Goal: Transaction & Acquisition: Purchase product/service

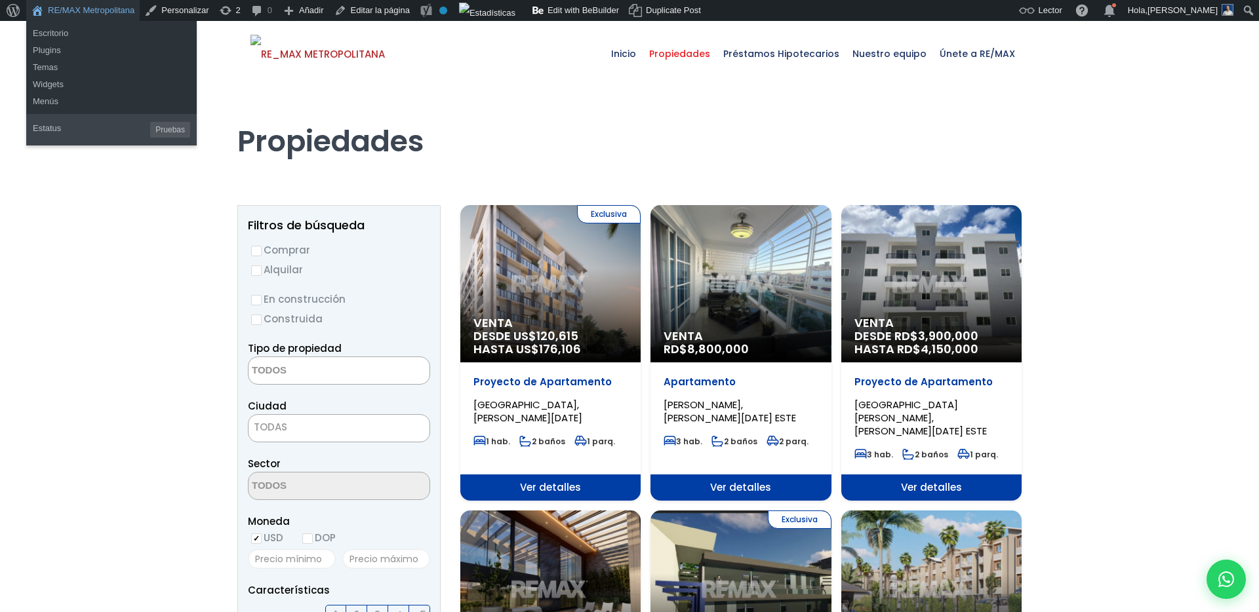
click at [121, 11] on link "RE/MAX Metropolitana" at bounding box center [82, 10] width 113 height 21
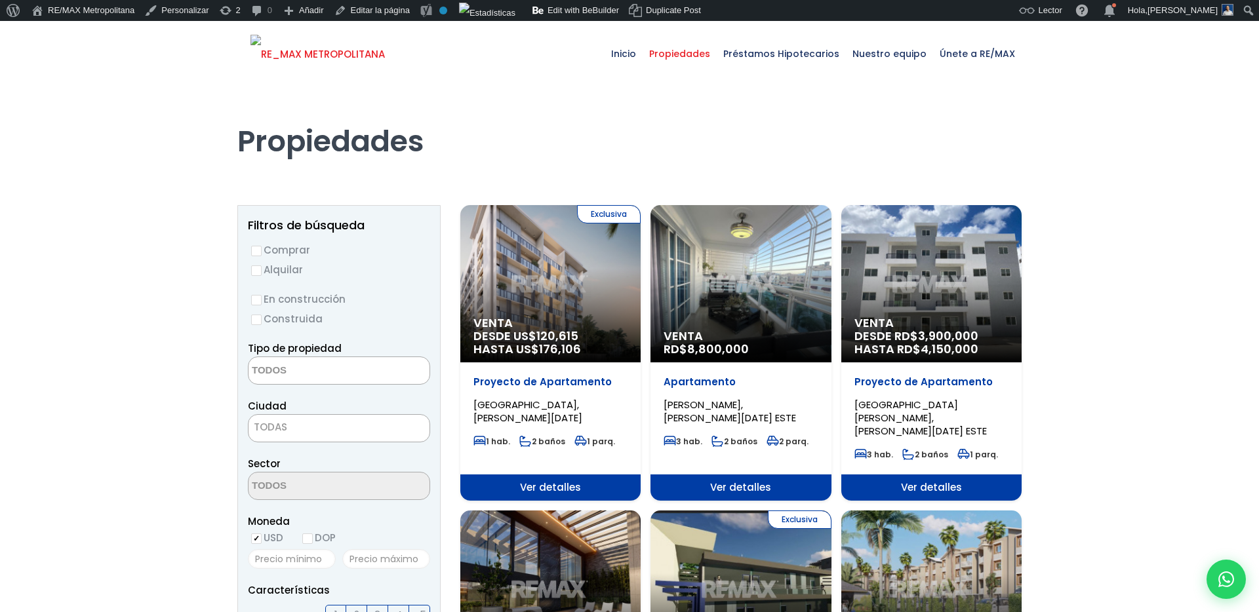
click at [283, 62] on img at bounding box center [317, 54] width 134 height 39
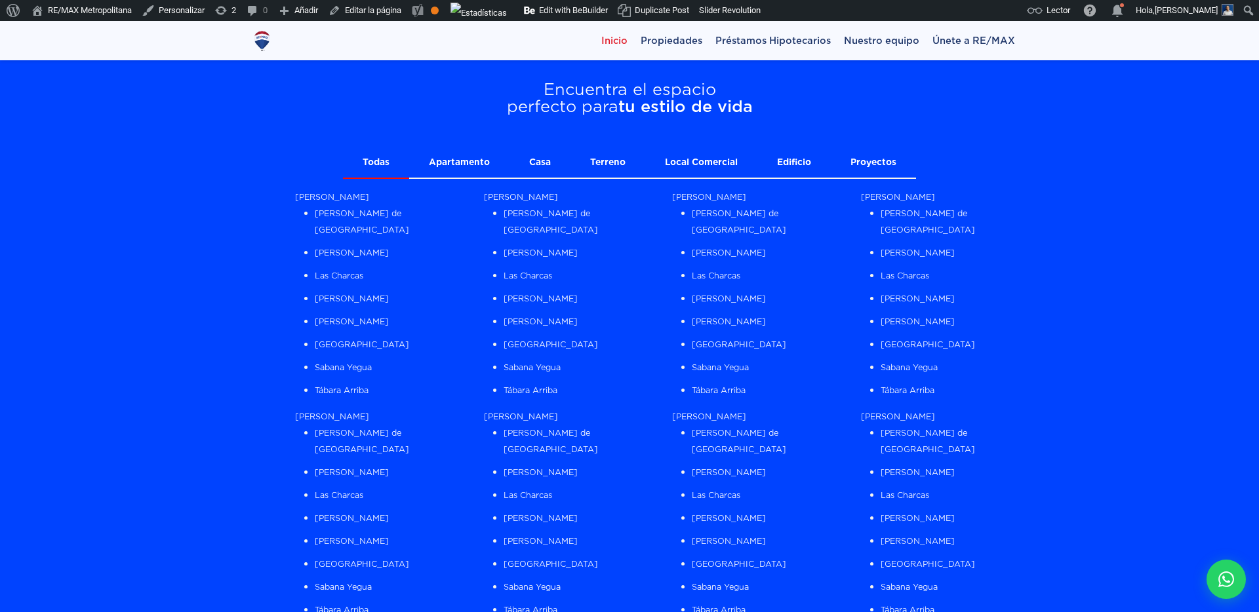
scroll to position [1106, 0]
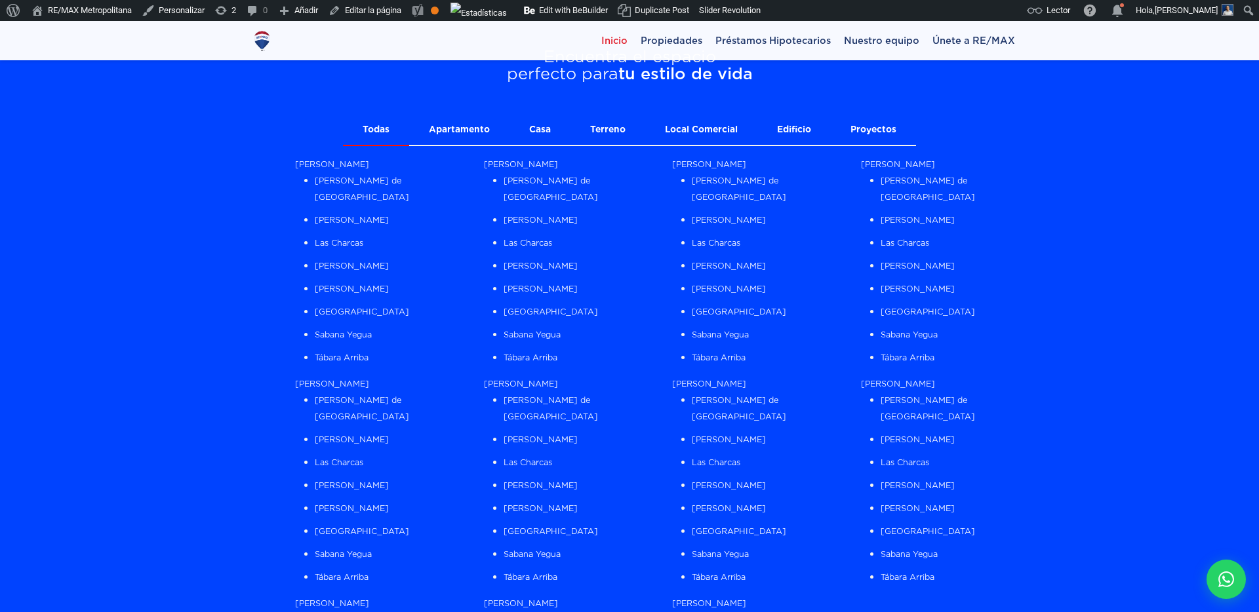
click at [484, 131] on link "Apartamento" at bounding box center [459, 130] width 100 height 30
click at [547, 134] on link "Casa" at bounding box center [539, 130] width 61 height 30
click at [611, 128] on link "Terreno" at bounding box center [607, 130] width 75 height 30
click at [685, 127] on link "Local Comercial" at bounding box center [701, 130] width 112 height 30
click at [778, 123] on link "Edificio" at bounding box center [793, 130] width 73 height 30
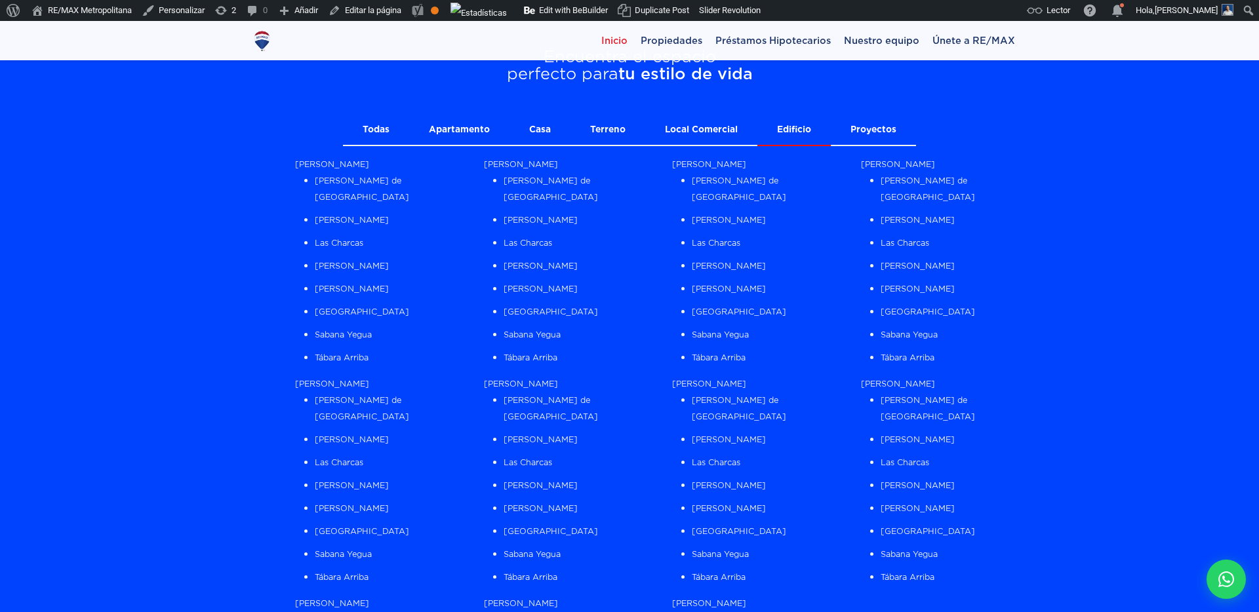
click at [856, 119] on link "Proyectos" at bounding box center [873, 130] width 85 height 30
click at [785, 132] on link "Edificio" at bounding box center [793, 130] width 73 height 30
click at [471, 151] on div "Azua Azua de Compostela Estebanía Las Charcas Padre Las Casas Peralta Pueblo Vi…" at bounding box center [655, 480] width 747 height 669
click at [458, 140] on link "Apartamento" at bounding box center [459, 130] width 100 height 30
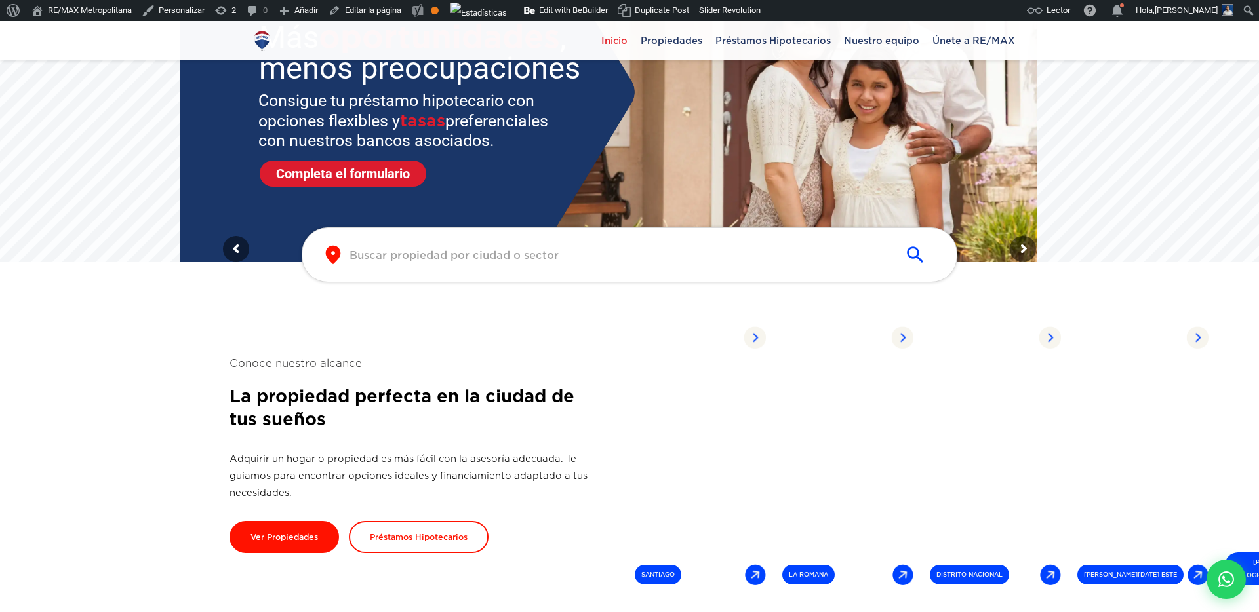
scroll to position [509, 0]
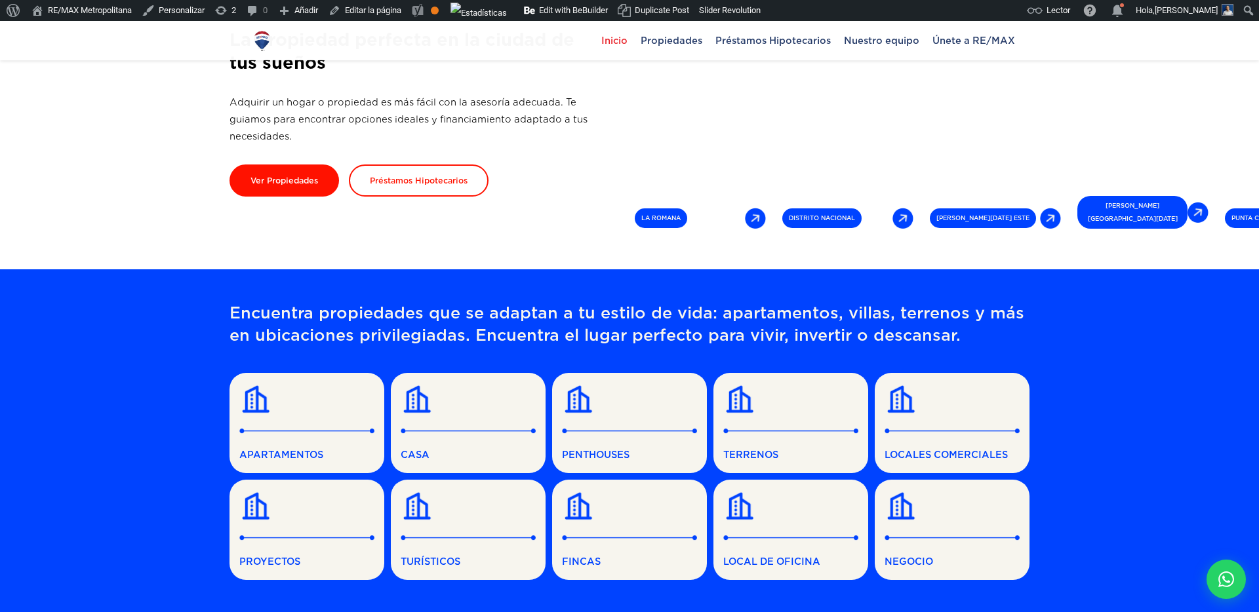
click at [278, 457] on span "APARTAMENTOS" at bounding box center [306, 455] width 135 height 16
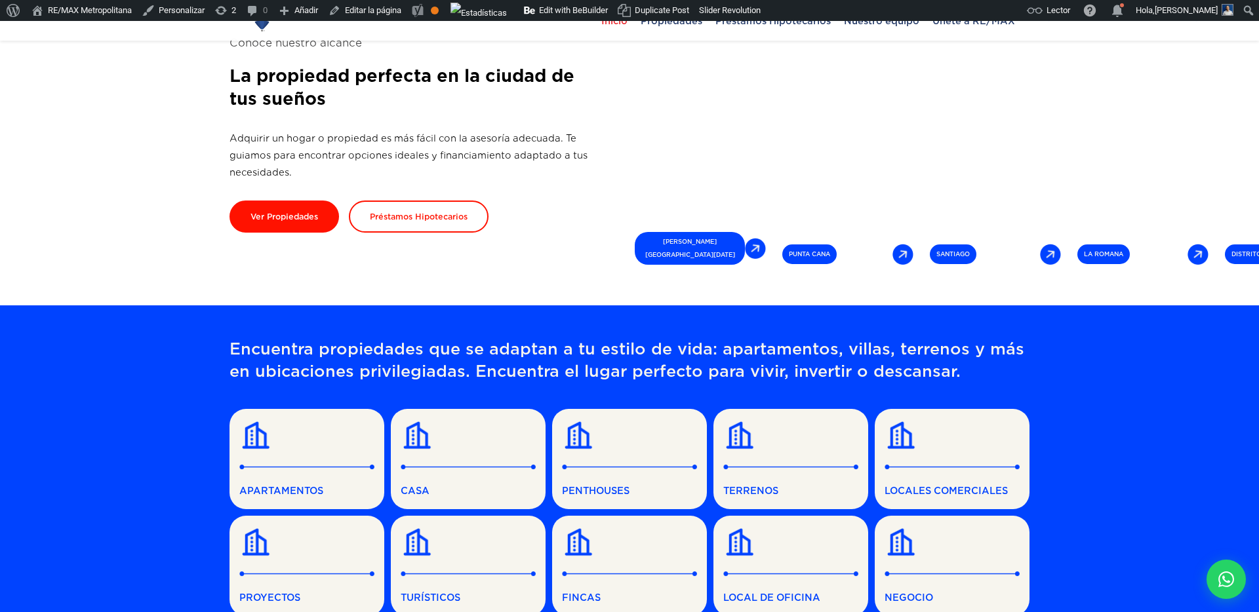
scroll to position [512, 0]
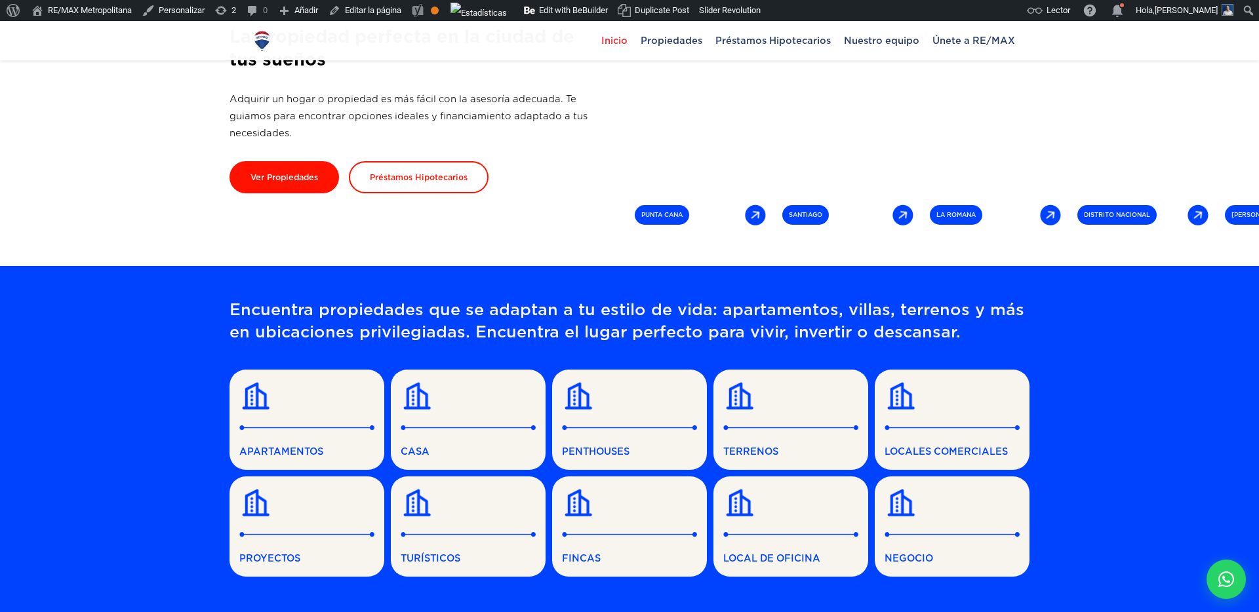
click at [297, 465] on link "APARTAMENTOS" at bounding box center [306, 420] width 155 height 100
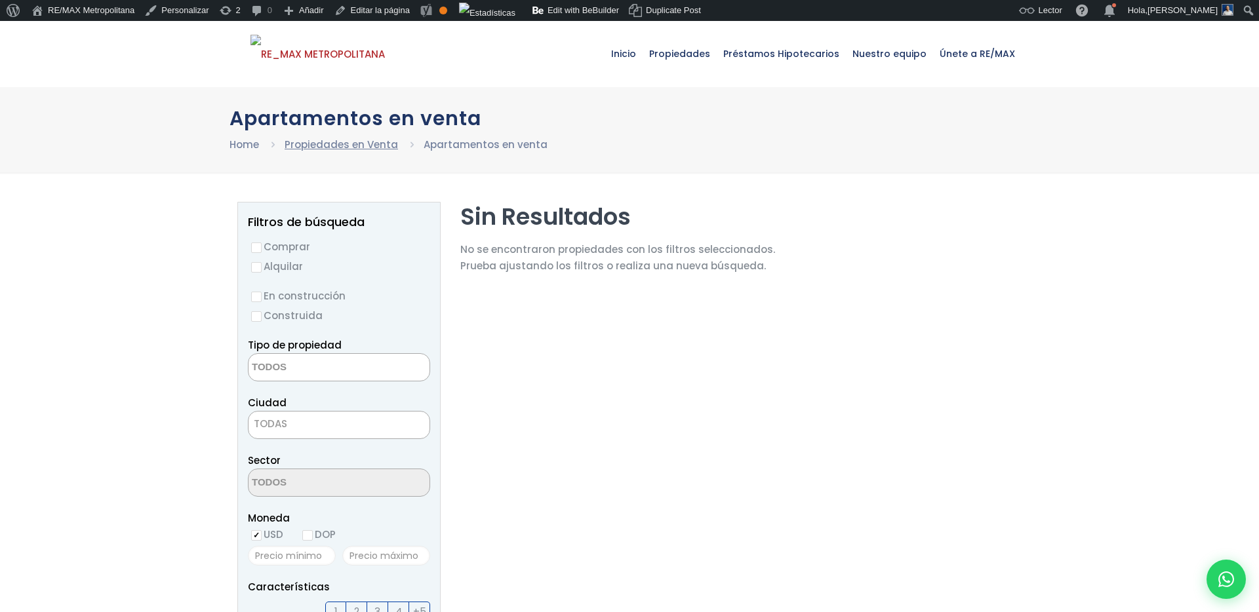
click at [354, 149] on link "Propiedades en Venta" at bounding box center [341, 145] width 113 height 14
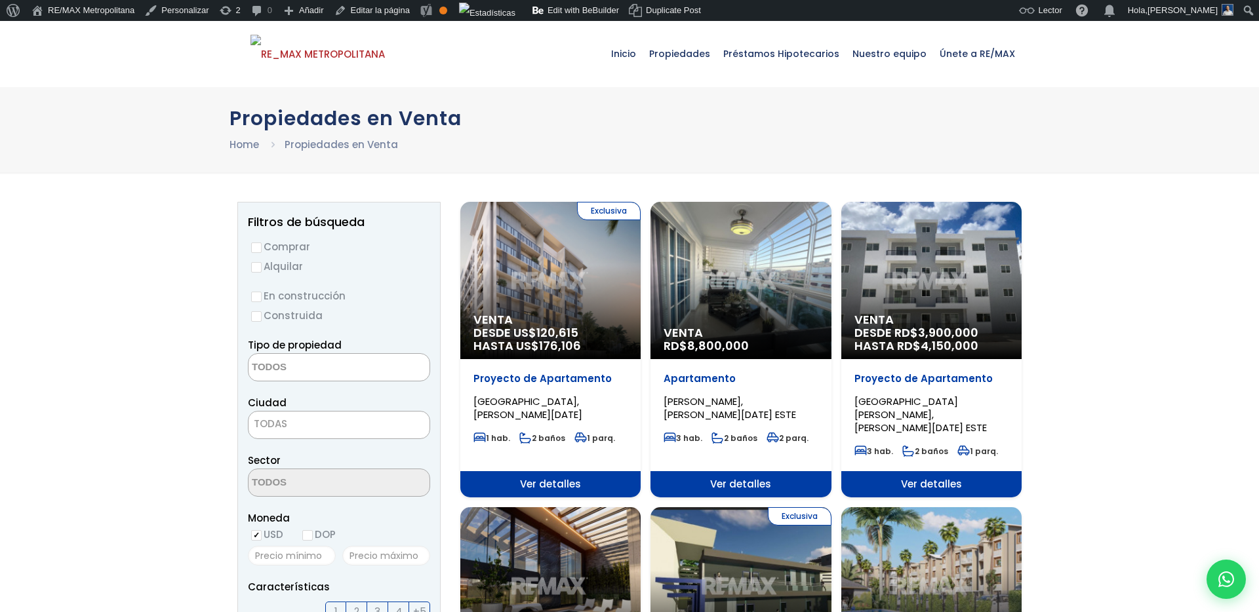
click at [559, 317] on span "Venta" at bounding box center [550, 319] width 154 height 13
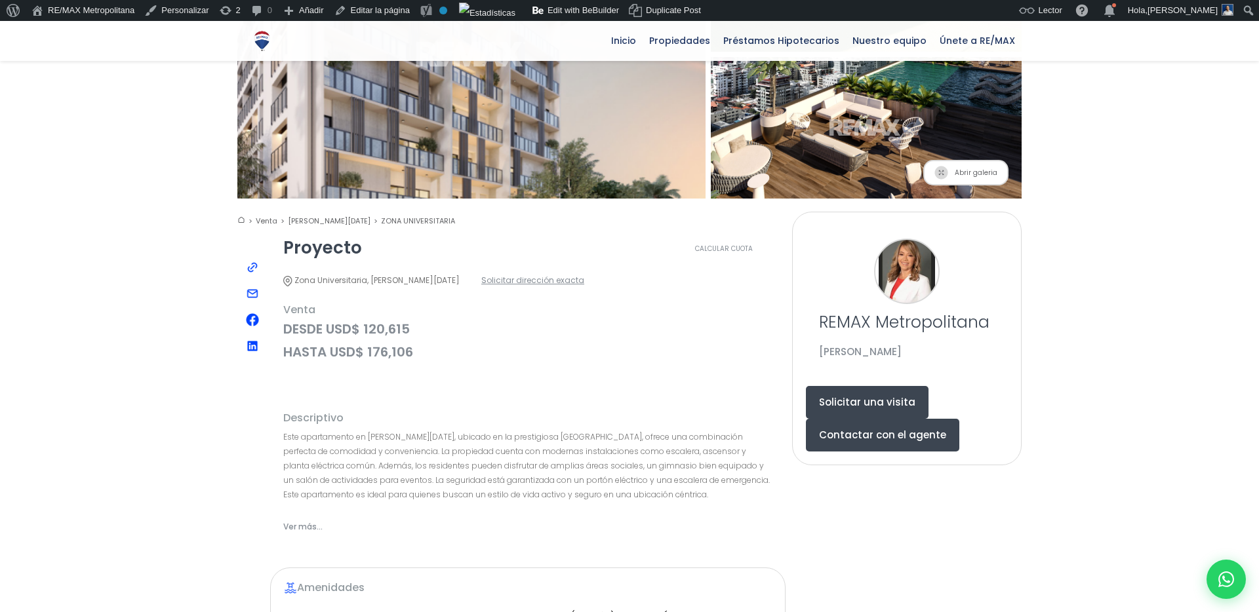
scroll to position [304, 0]
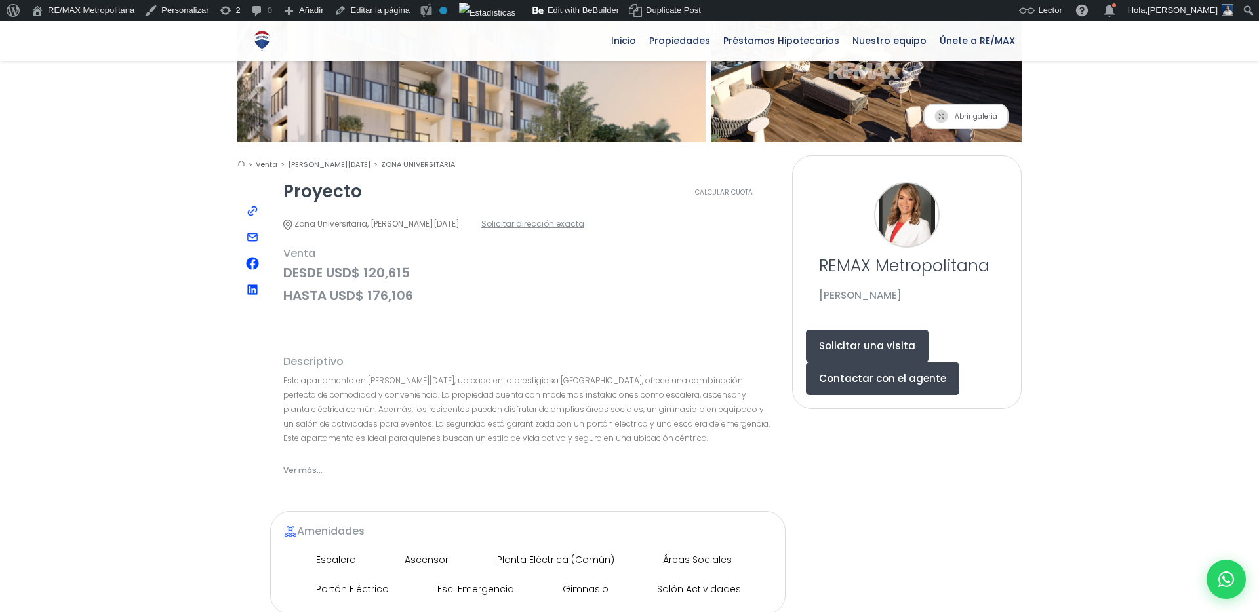
click at [928, 330] on button "Solicitar una visita" at bounding box center [867, 346] width 123 height 33
click at [905, 363] on button "Contactar con el agente" at bounding box center [882, 379] width 153 height 33
click at [712, 183] on link "Calcular Cuota" at bounding box center [723, 193] width 97 height 20
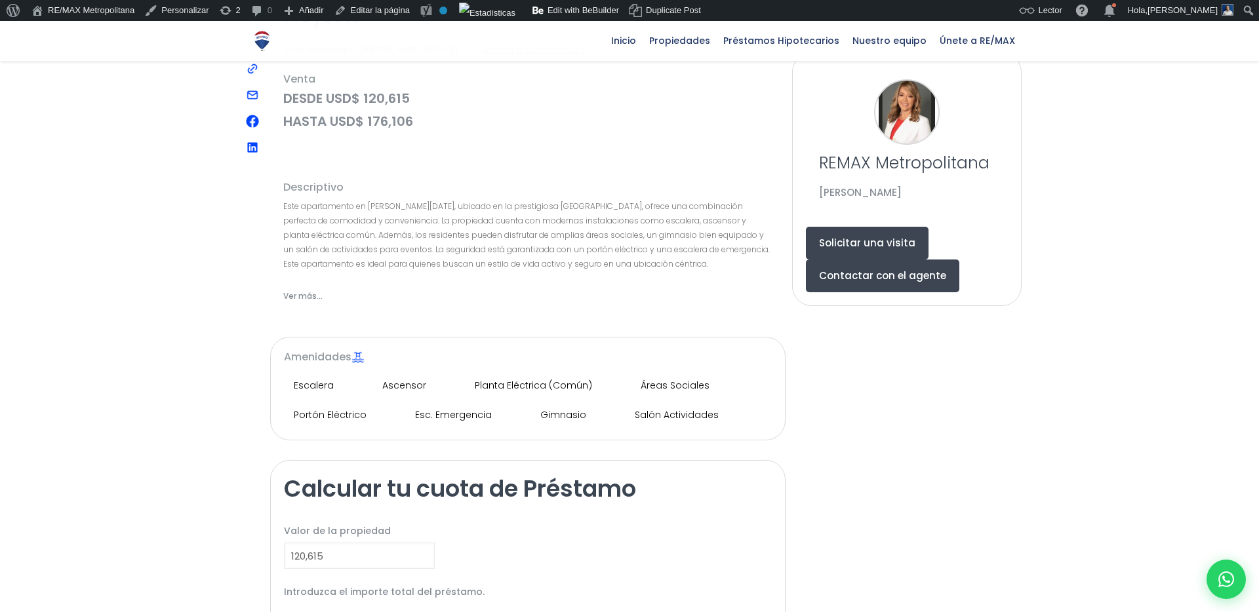
scroll to position [507, 0]
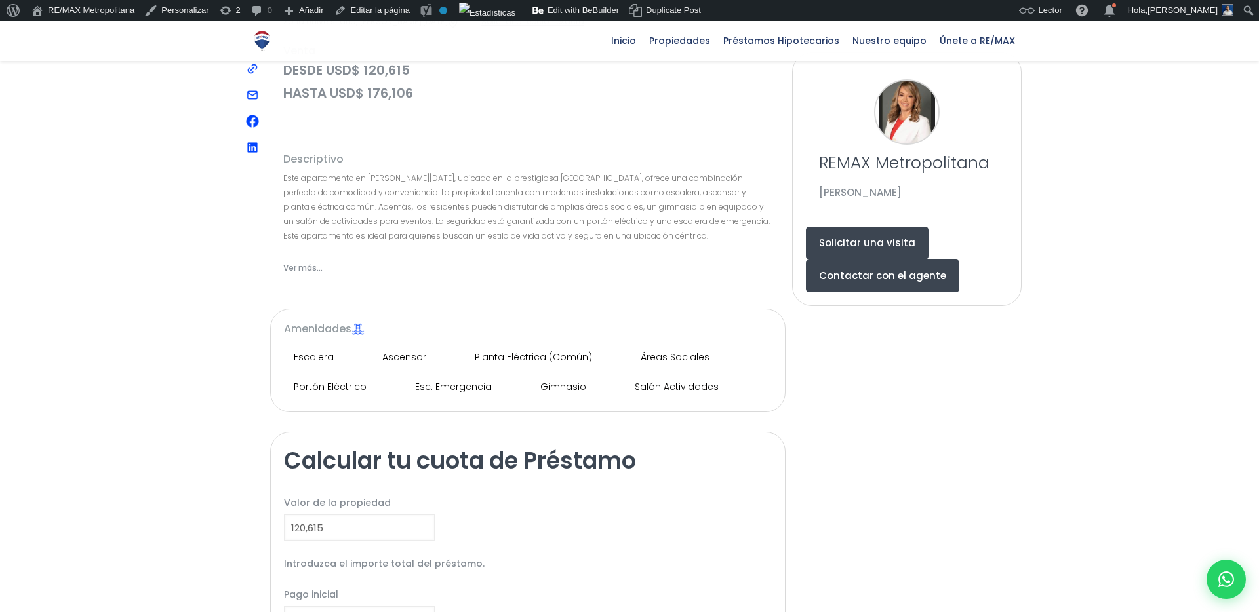
click at [307, 260] on span "Ver más..." at bounding box center [302, 268] width 39 height 16
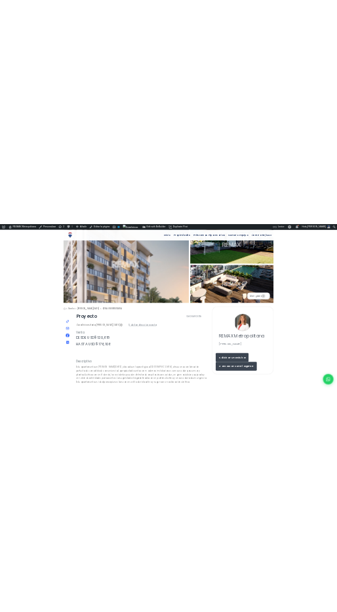
scroll to position [0, 0]
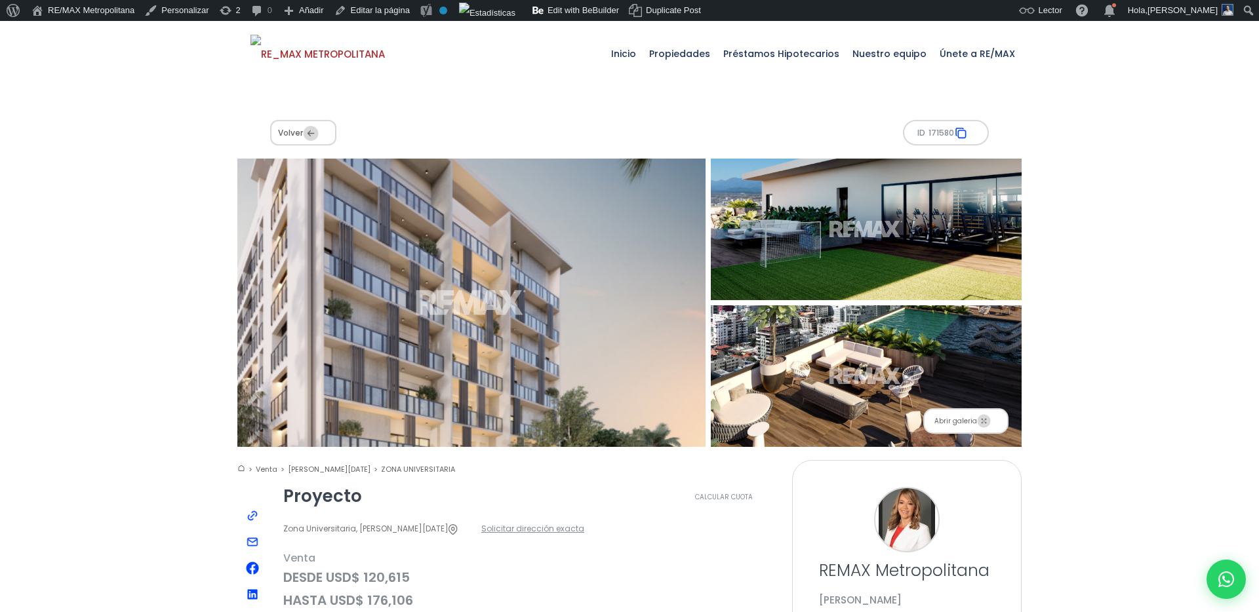
click at [957, 408] on span "Abrir galeria" at bounding box center [965, 421] width 85 height 26
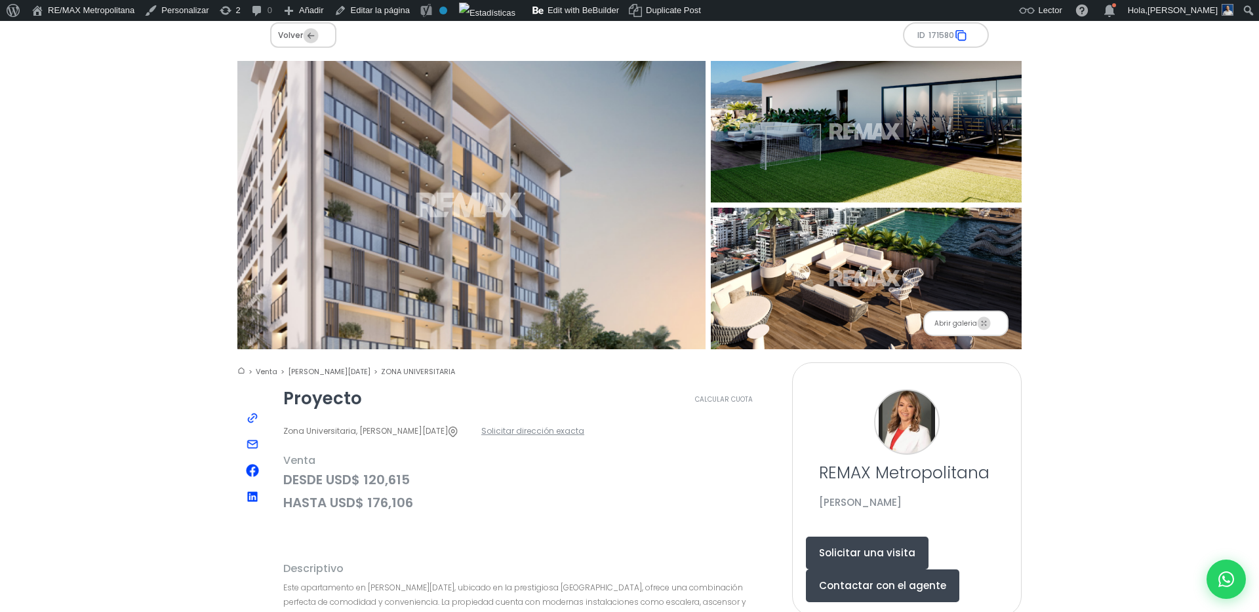
scroll to position [121, 0]
